Goal: Task Accomplishment & Management: Manage account settings

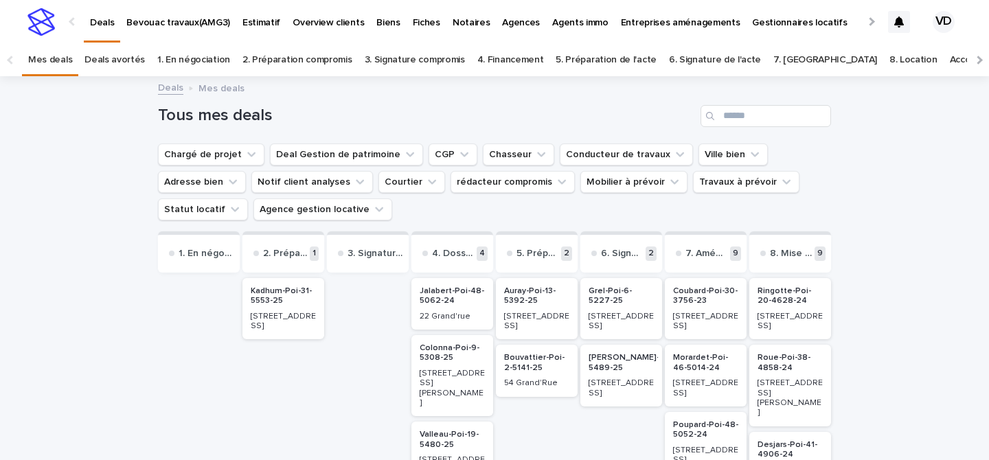
scroll to position [92, 0]
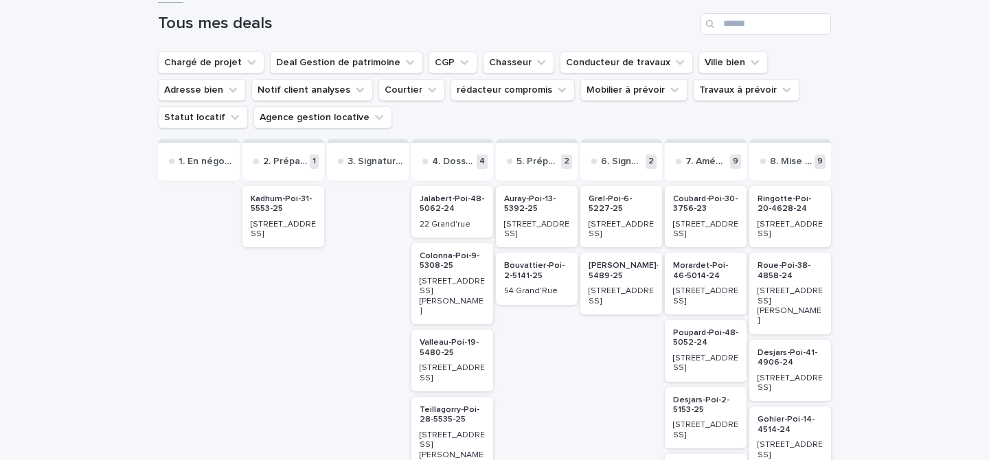
click at [546, 222] on p "[STREET_ADDRESS]" at bounding box center [536, 230] width 65 height 20
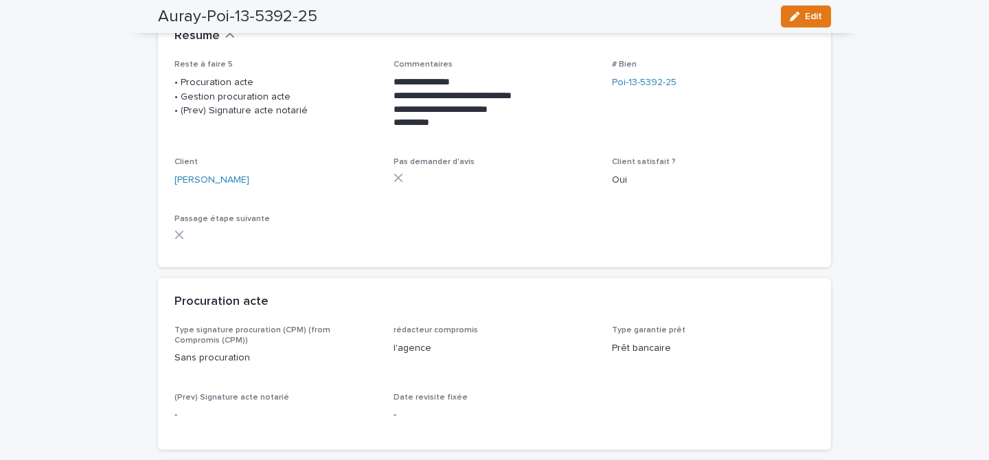
scroll to position [196, 0]
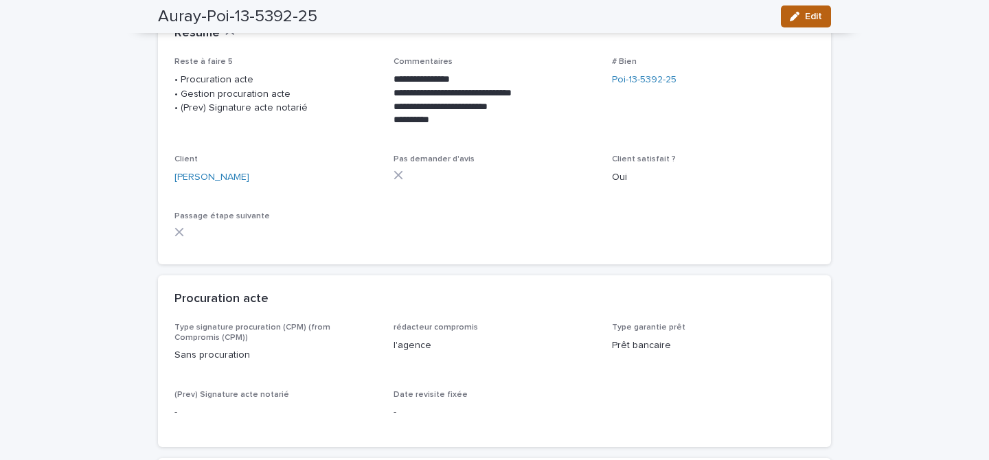
click at [792, 22] on button "Edit" at bounding box center [806, 16] width 50 height 22
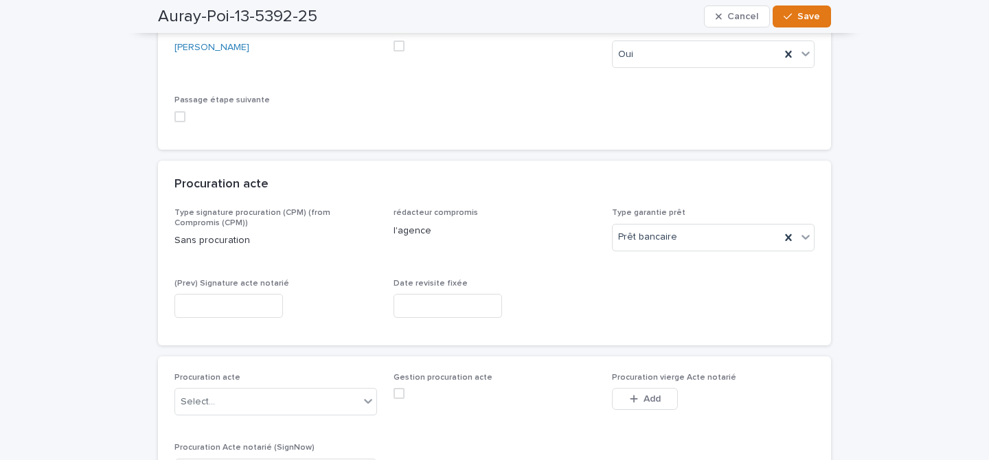
scroll to position [361, 0]
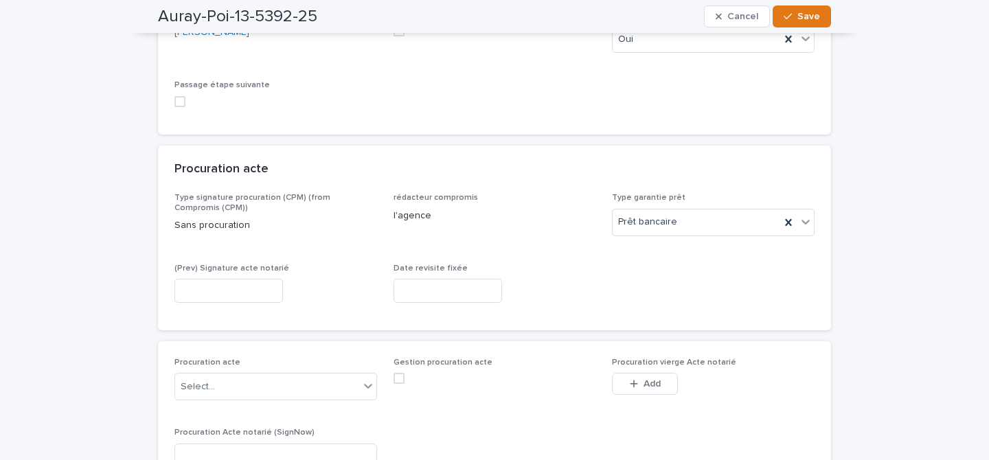
click at [413, 286] on input "text" at bounding box center [447, 291] width 108 height 24
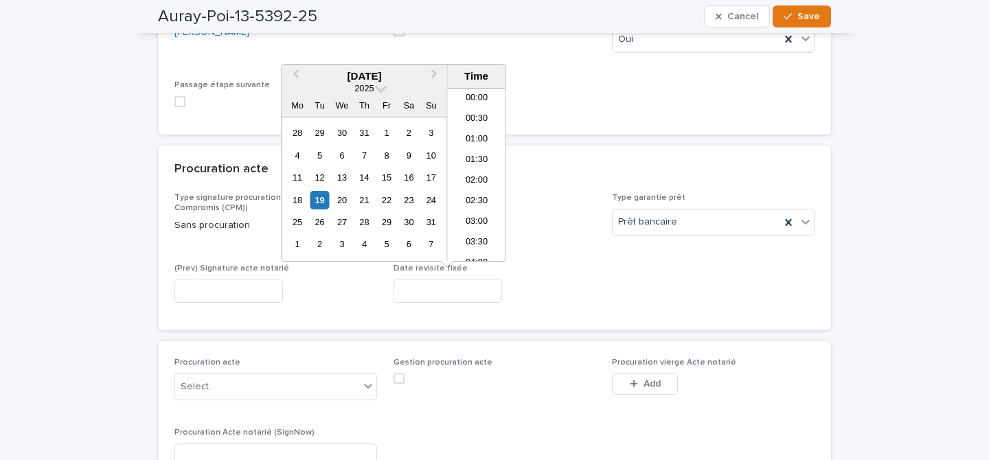
scroll to position [418, 0]
click at [343, 219] on div "27" at bounding box center [341, 222] width 19 height 19
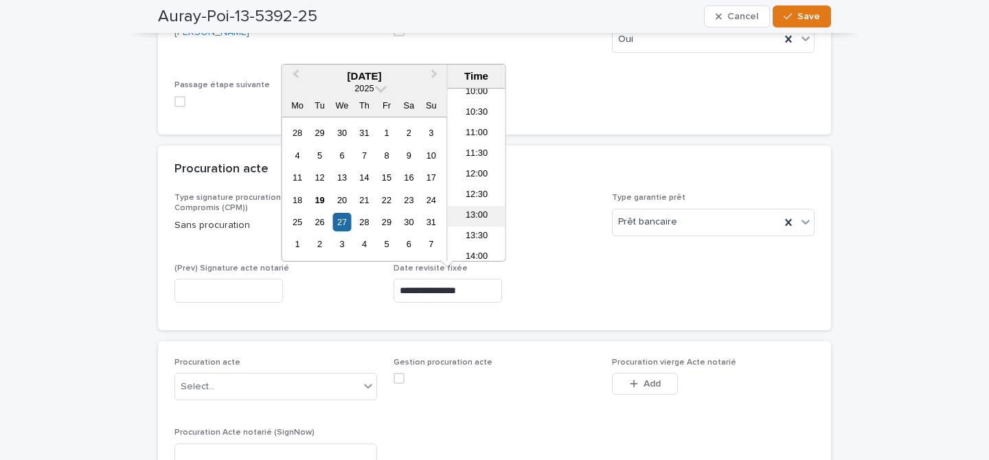
click at [474, 209] on li "13:00" at bounding box center [477, 216] width 58 height 21
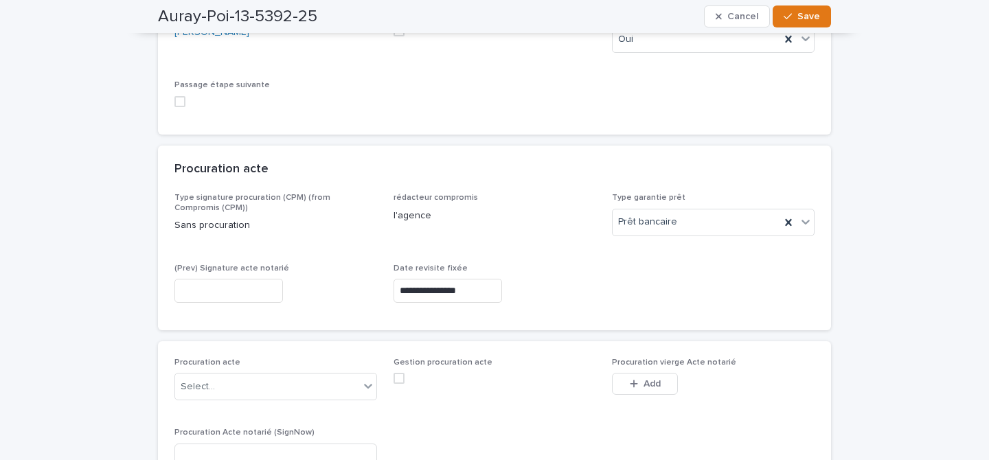
type input "**********"
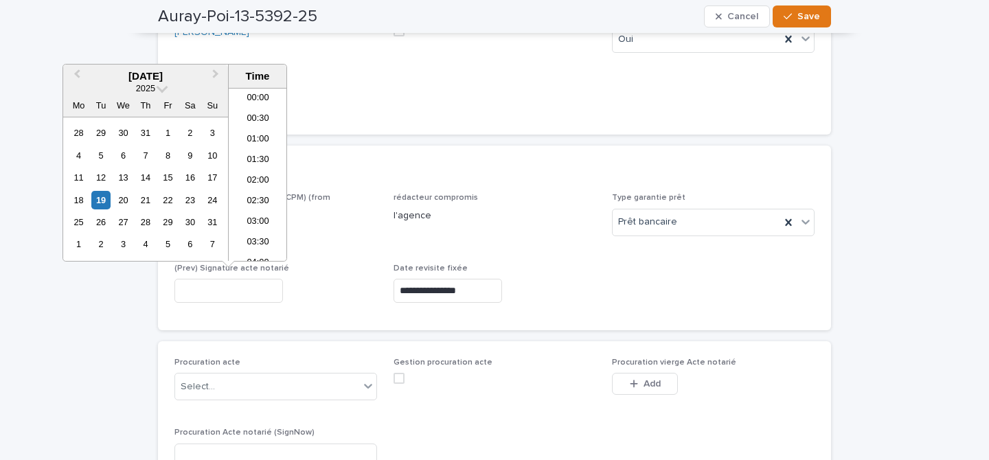
click at [233, 286] on input "text" at bounding box center [228, 291] width 108 height 24
click at [144, 229] on div "28" at bounding box center [145, 222] width 19 height 19
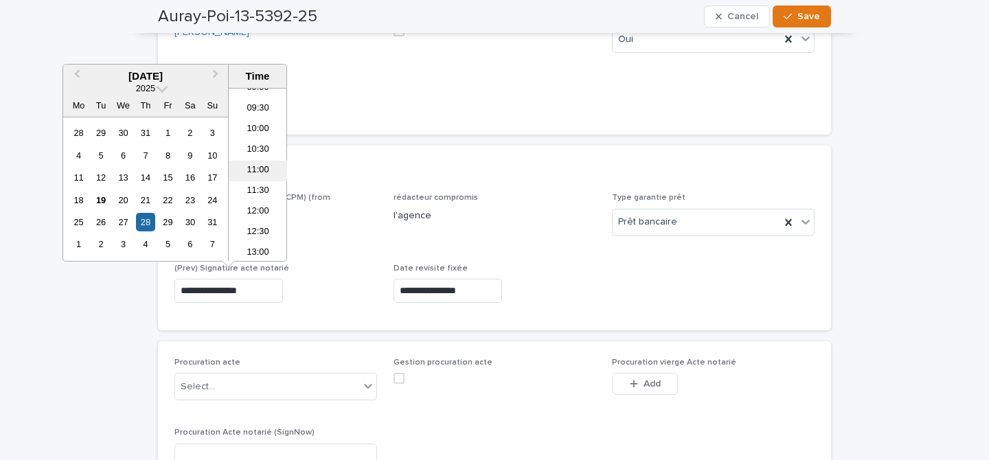
scroll to position [359, 0]
click at [256, 137] on li "09:30" at bounding box center [258, 131] width 58 height 21
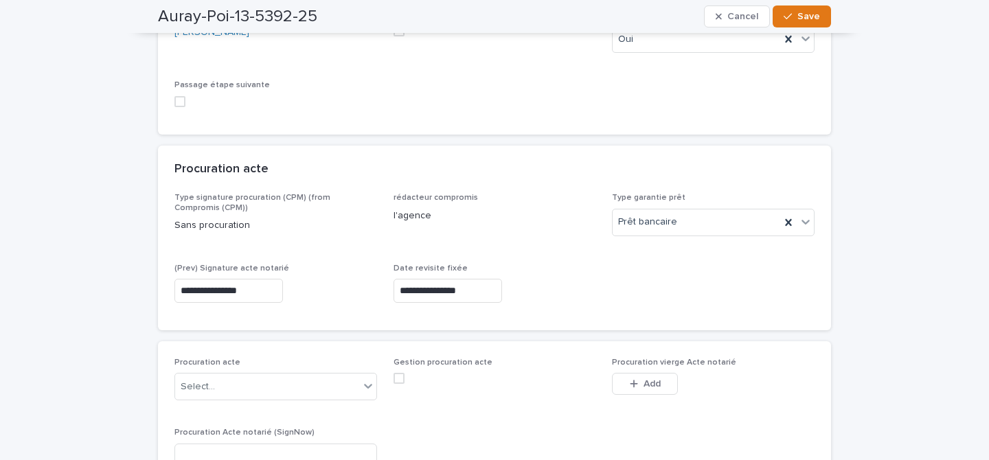
type input "**********"
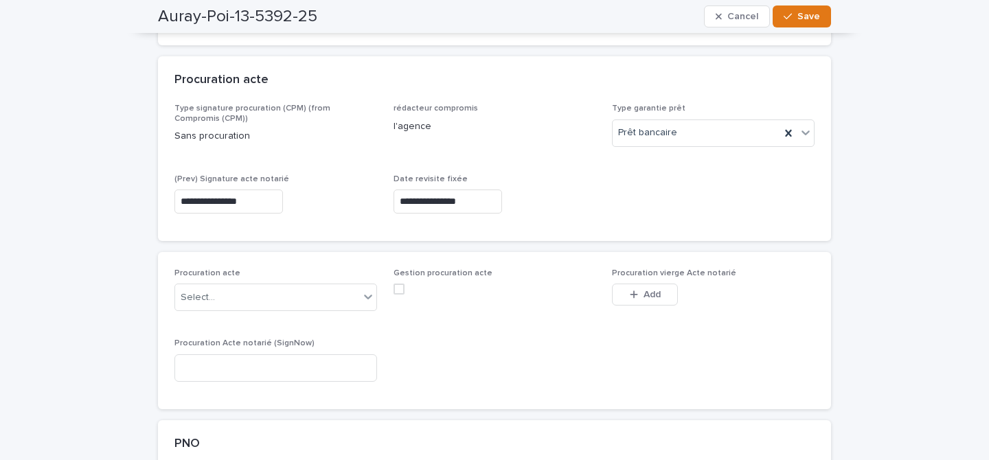
scroll to position [463, 0]
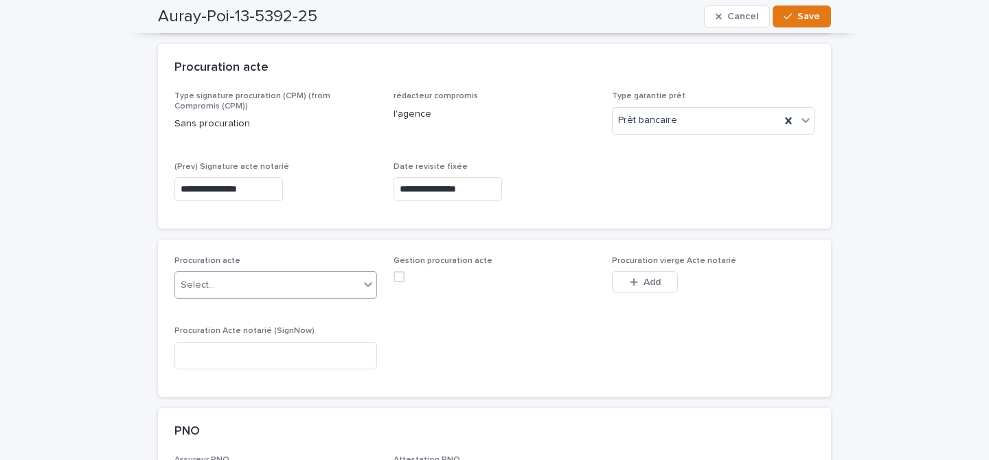
click at [305, 285] on div "Select..." at bounding box center [267, 285] width 184 height 23
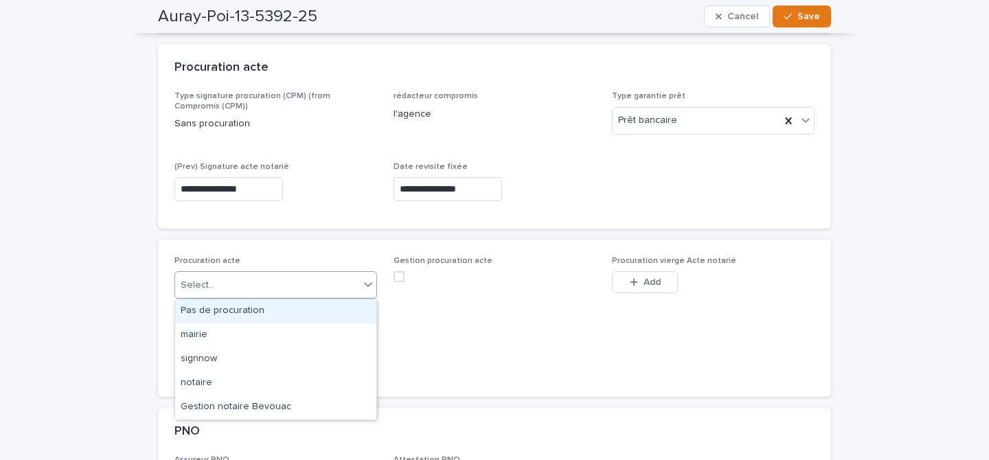
click at [244, 314] on div "Pas de procuration" at bounding box center [275, 311] width 201 height 24
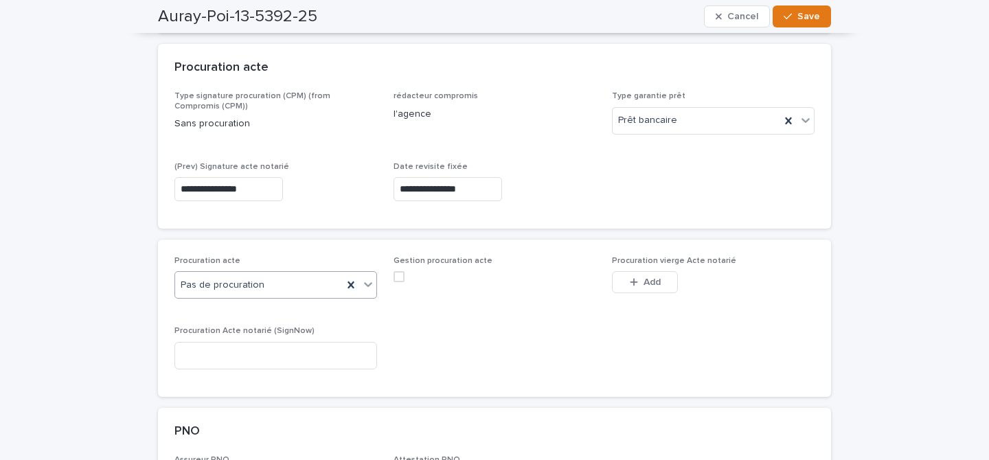
click at [403, 273] on span at bounding box center [398, 276] width 11 height 11
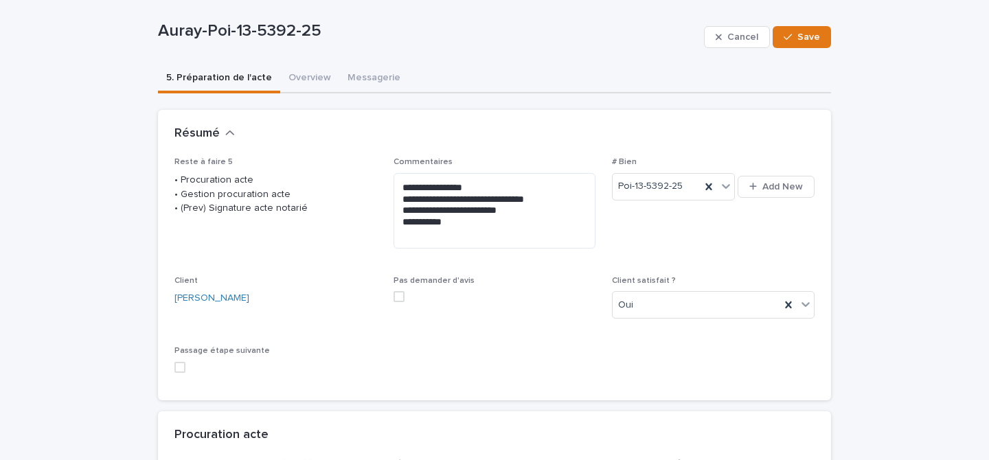
scroll to position [113, 0]
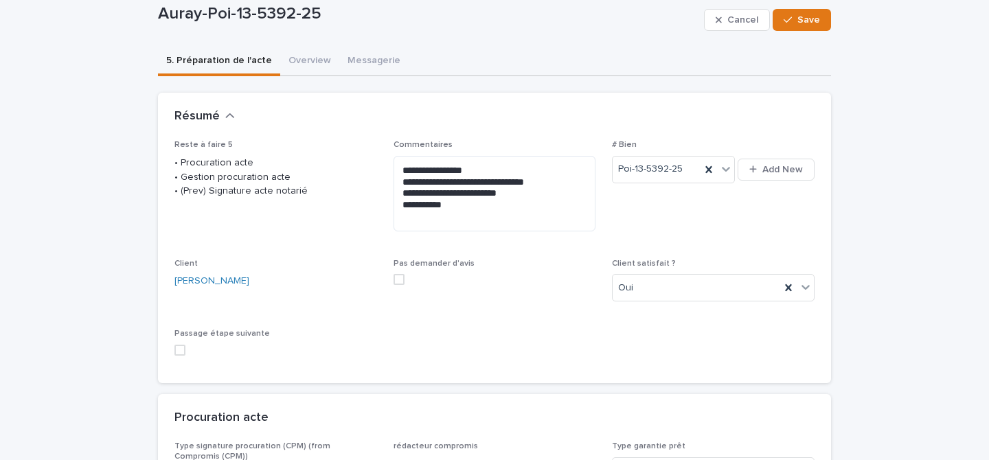
click at [185, 345] on label at bounding box center [275, 350] width 203 height 11
click at [804, 8] on div "Cancel Save" at bounding box center [767, 19] width 127 height 55
click at [804, 18] on span "Save" at bounding box center [808, 20] width 23 height 10
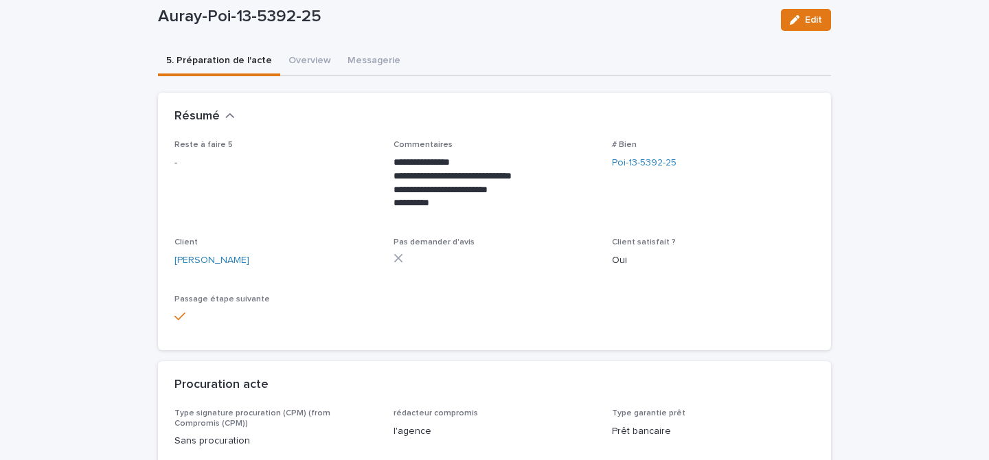
scroll to position [0, 0]
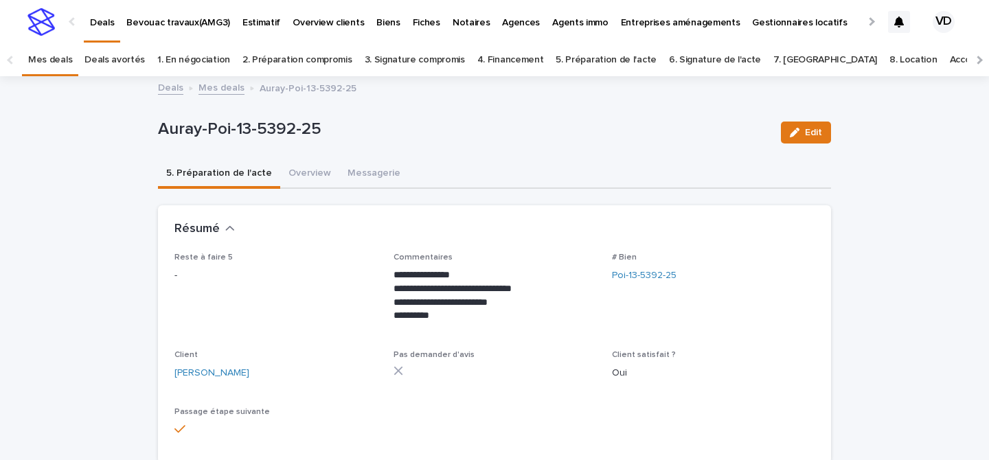
click at [37, 68] on link "Mes deals" at bounding box center [50, 60] width 44 height 32
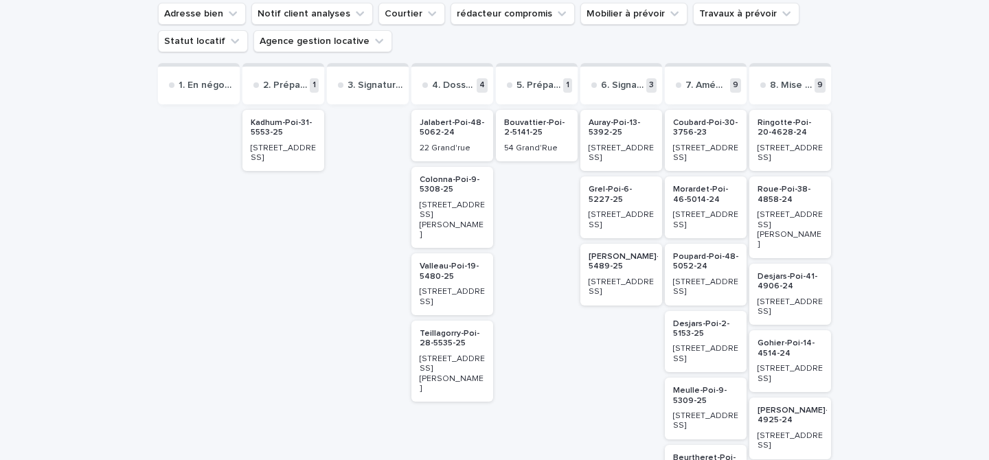
scroll to position [174, 0]
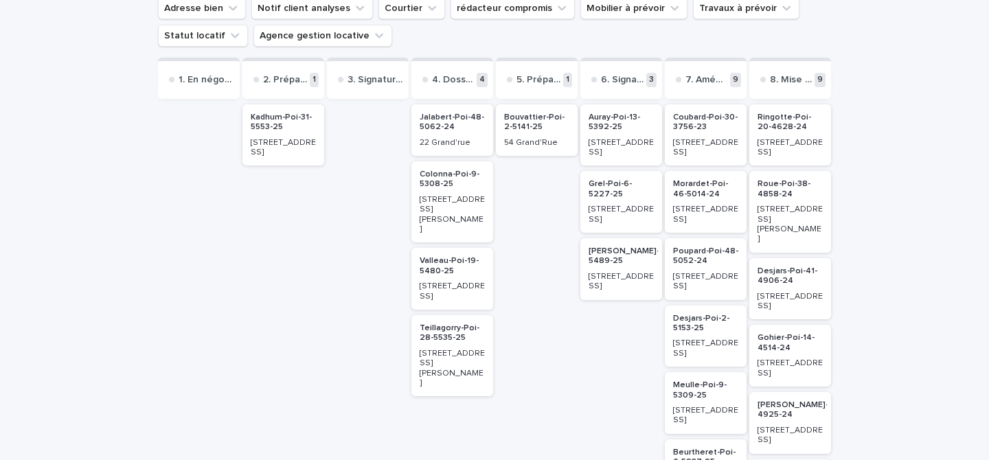
click at [457, 139] on div "22 Grand'rue" at bounding box center [451, 141] width 65 height 12
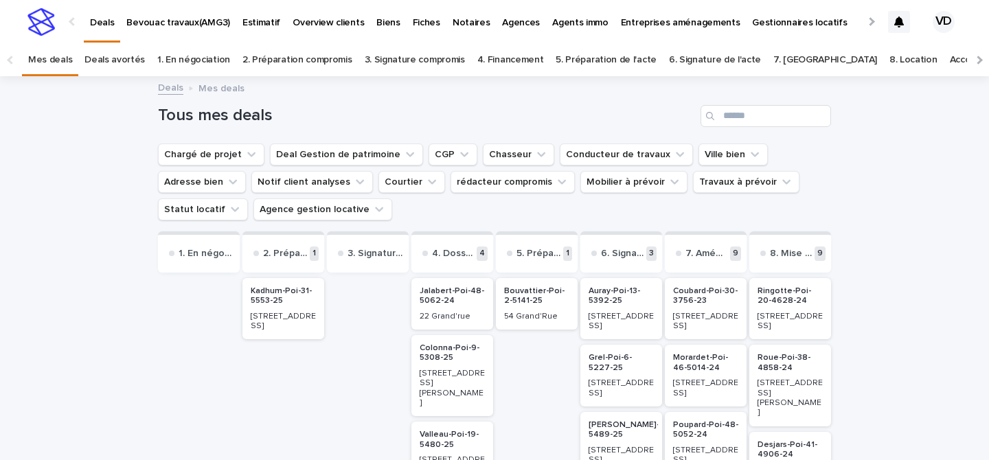
scroll to position [44, 0]
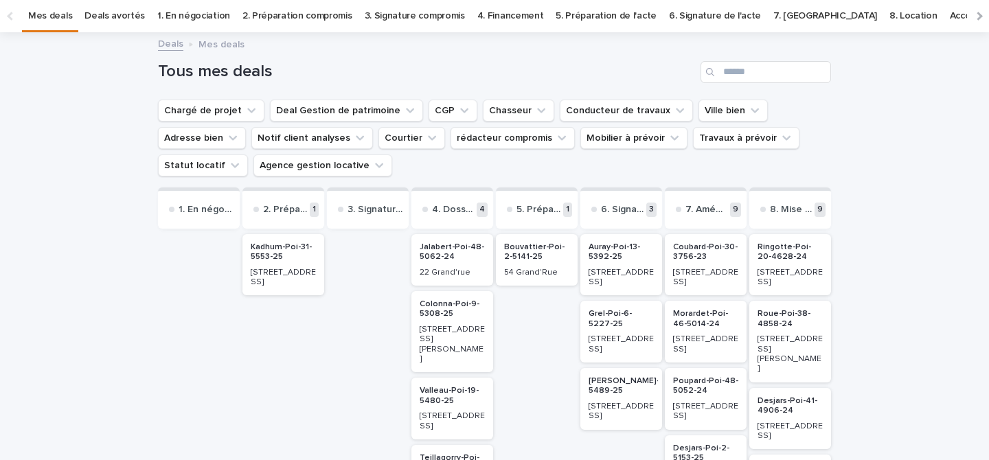
click at [597, 262] on p "Auray-Poi-13-5392-25" at bounding box center [620, 252] width 65 height 20
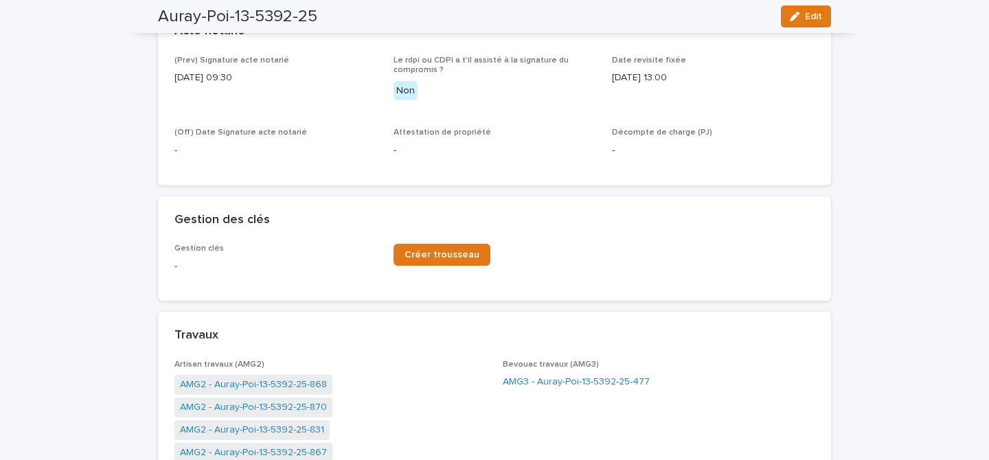
scroll to position [700, 0]
